Goal: Information Seeking & Learning: Learn about a topic

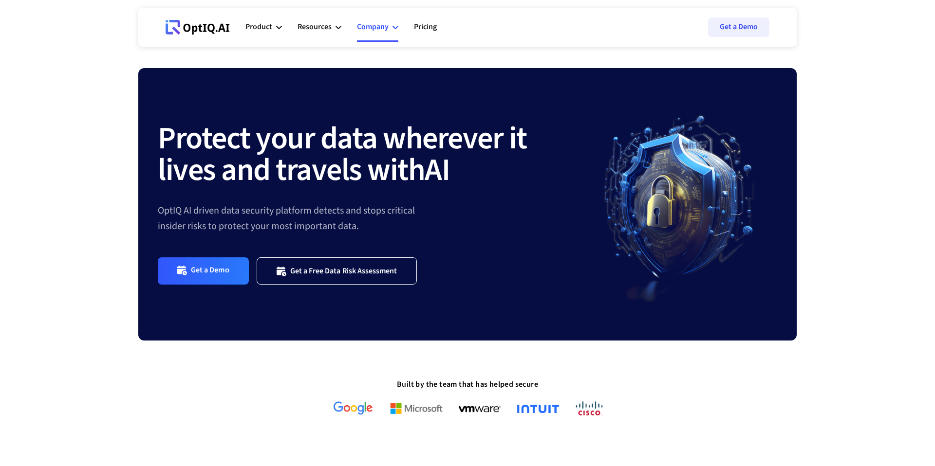
click at [395, 29] on icon at bounding box center [395, 27] width 6 height 6
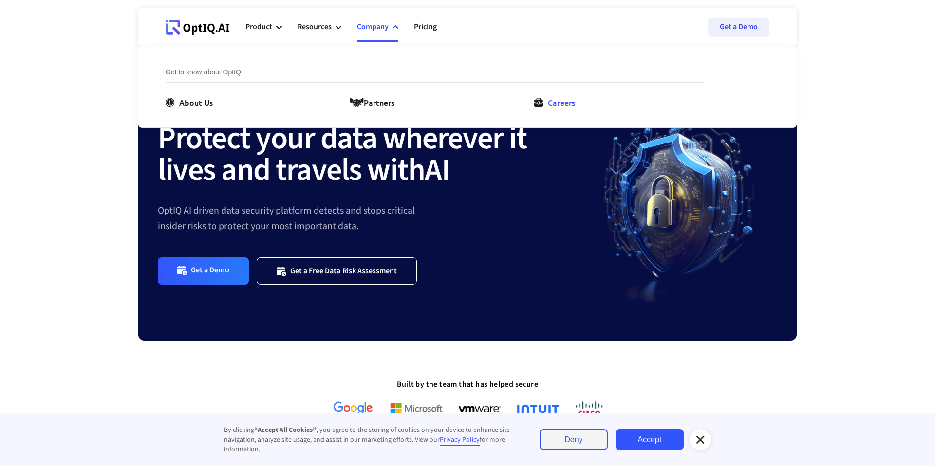
click at [569, 97] on div "Careers" at bounding box center [561, 102] width 27 height 12
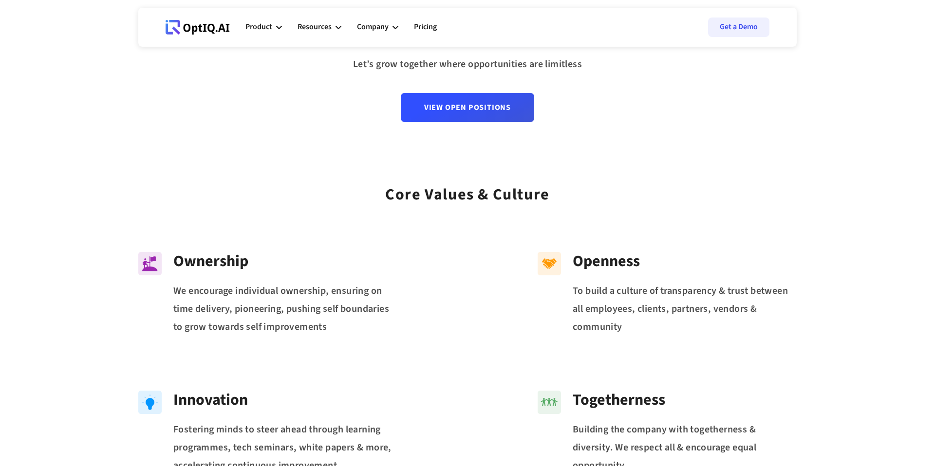
scroll to position [98, 0]
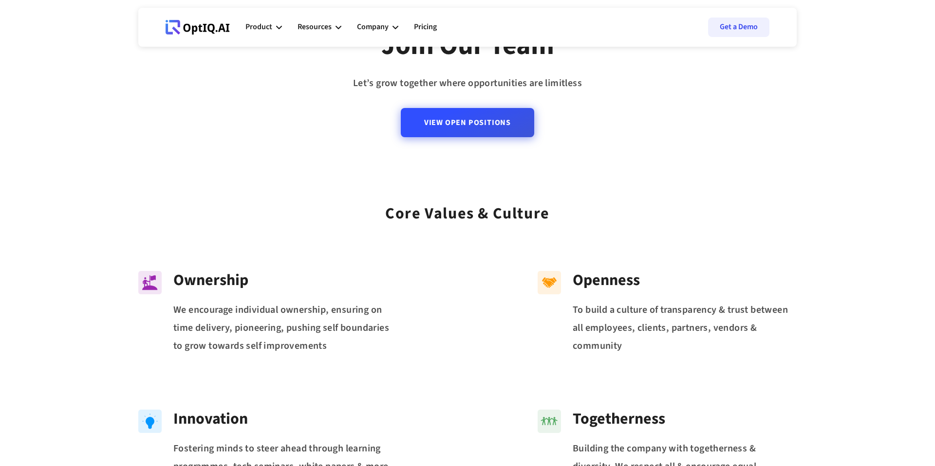
click at [496, 127] on link "View Open Positions" at bounding box center [467, 122] width 133 height 29
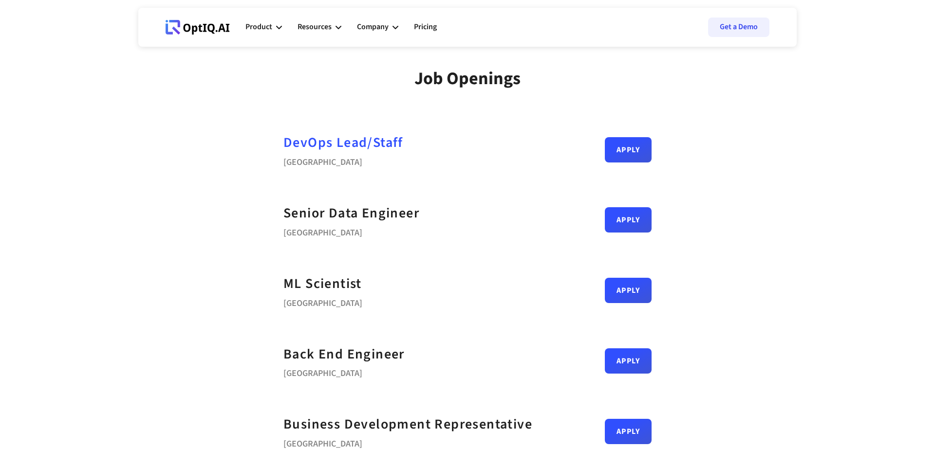
click at [371, 145] on div "DevOps Lead/Staff" at bounding box center [343, 143] width 120 height 22
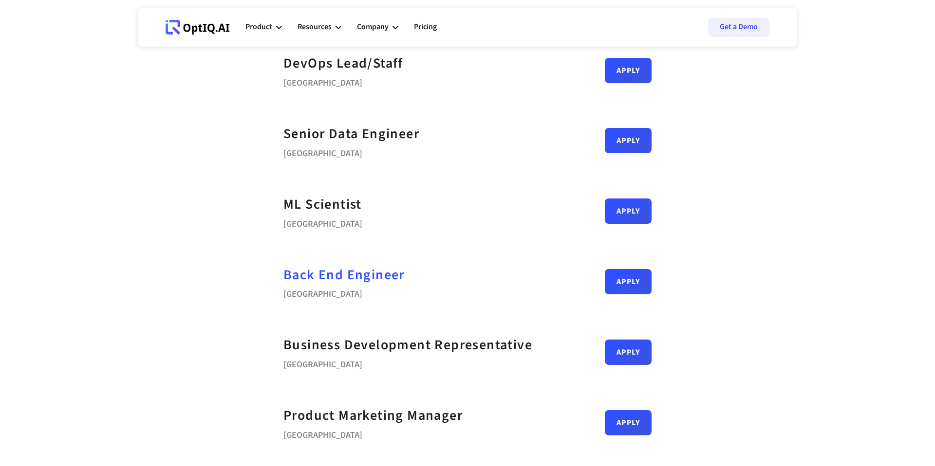
click at [350, 275] on div "Back End Engineer" at bounding box center [343, 275] width 121 height 22
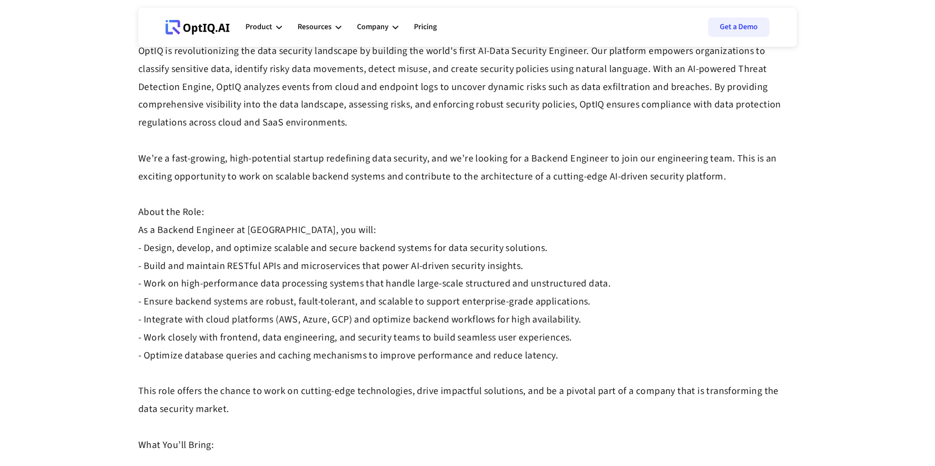
scroll to position [58, 0]
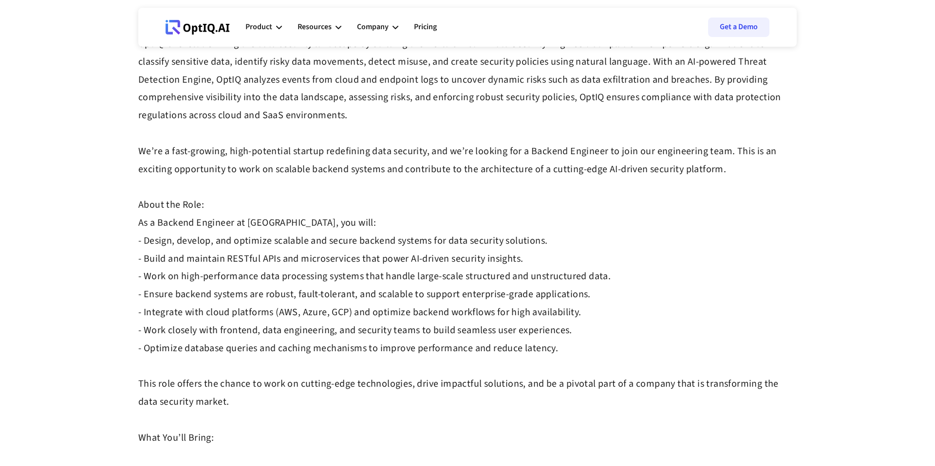
click at [400, 240] on strong "OptIQ is revolutionizing the data security landscape by building the world's fi…" at bounding box center [459, 241] width 643 height 408
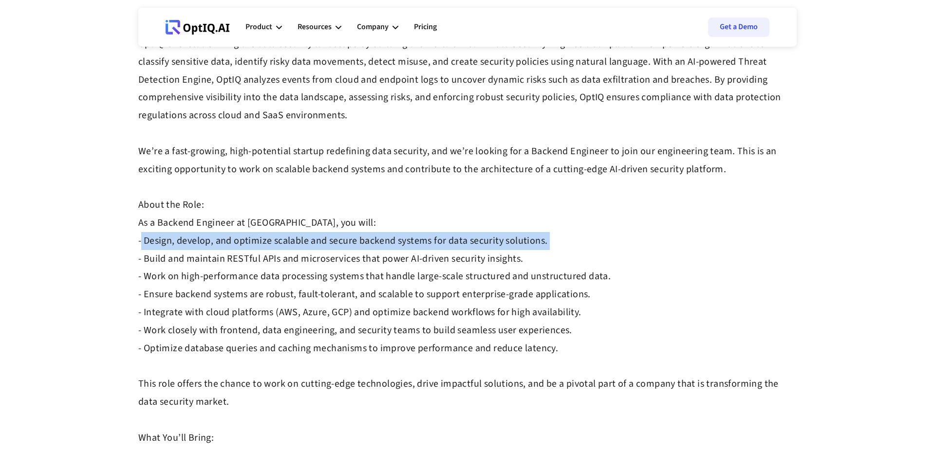
click at [400, 240] on strong "OptIQ is revolutionizing the data security landscape by building the world's fi…" at bounding box center [459, 241] width 643 height 408
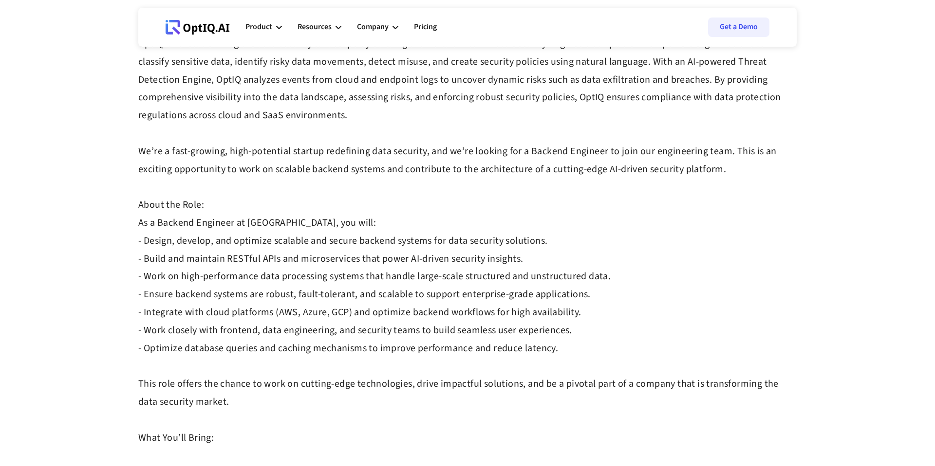
click at [383, 296] on strong "OptIQ is revolutionizing the data security landscape by building the world's fi…" at bounding box center [459, 241] width 643 height 408
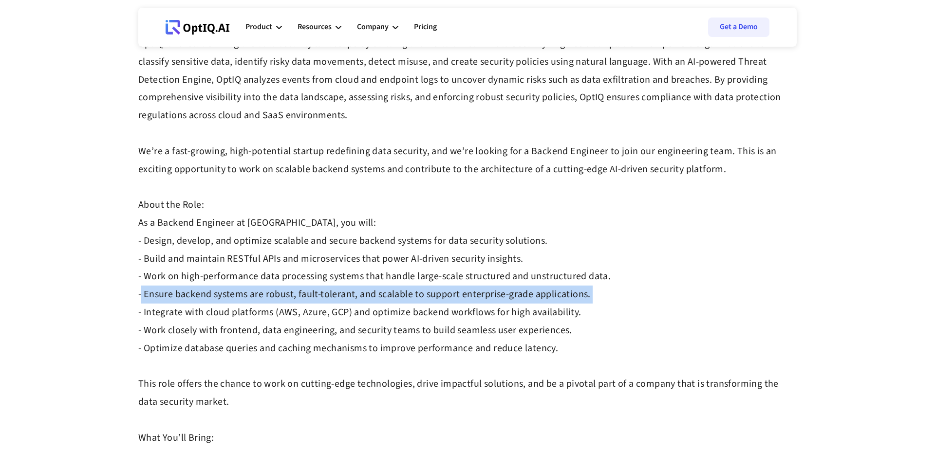
click at [383, 296] on strong "OptIQ is revolutionizing the data security landscape by building the world's fi…" at bounding box center [459, 241] width 643 height 408
copy strong "- Ensure backend systems are robust, fault-tolerant, and scalable to support en…"
